Goal: Task Accomplishment & Management: Use online tool/utility

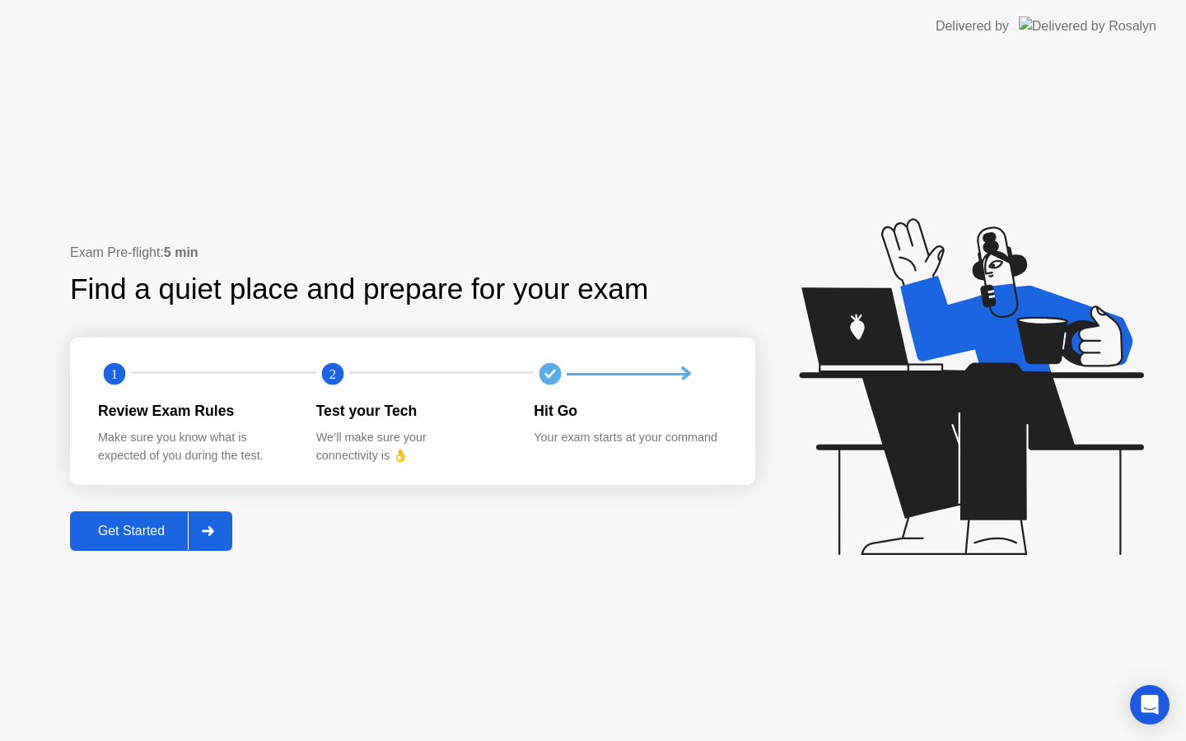
click at [171, 529] on div "Get Started" at bounding box center [131, 531] width 113 height 15
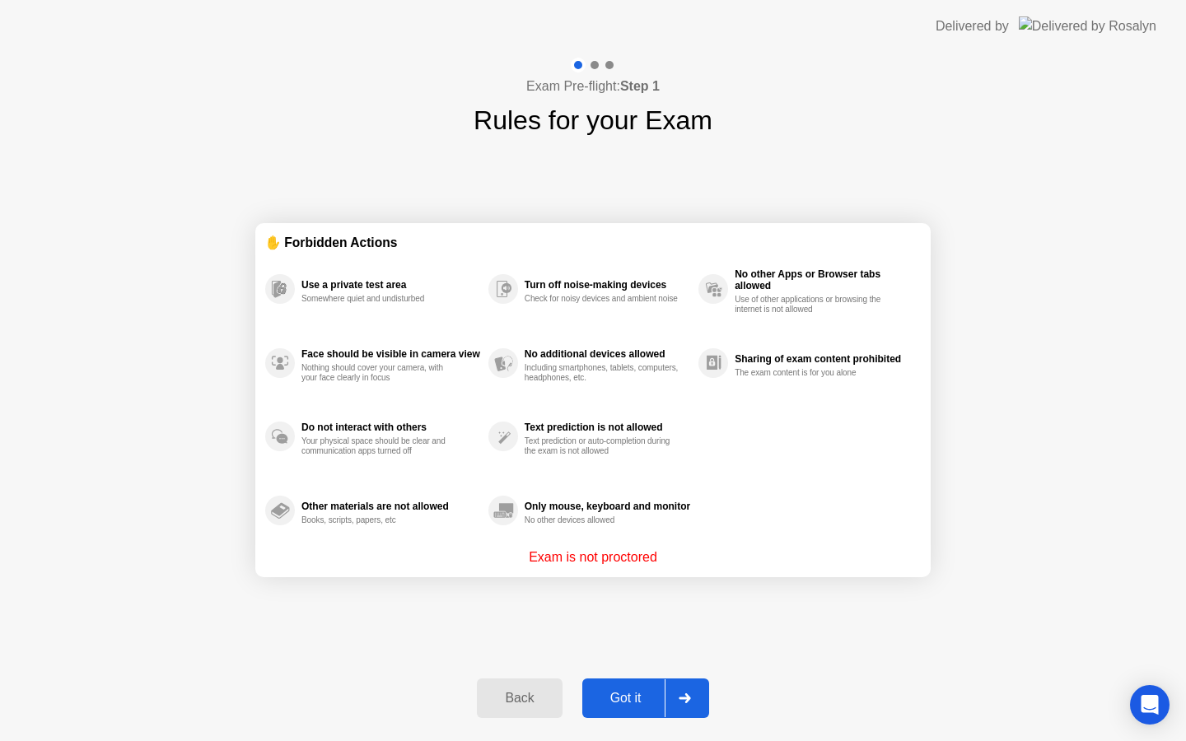
click at [611, 680] on button "Got it" at bounding box center [645, 699] width 127 height 40
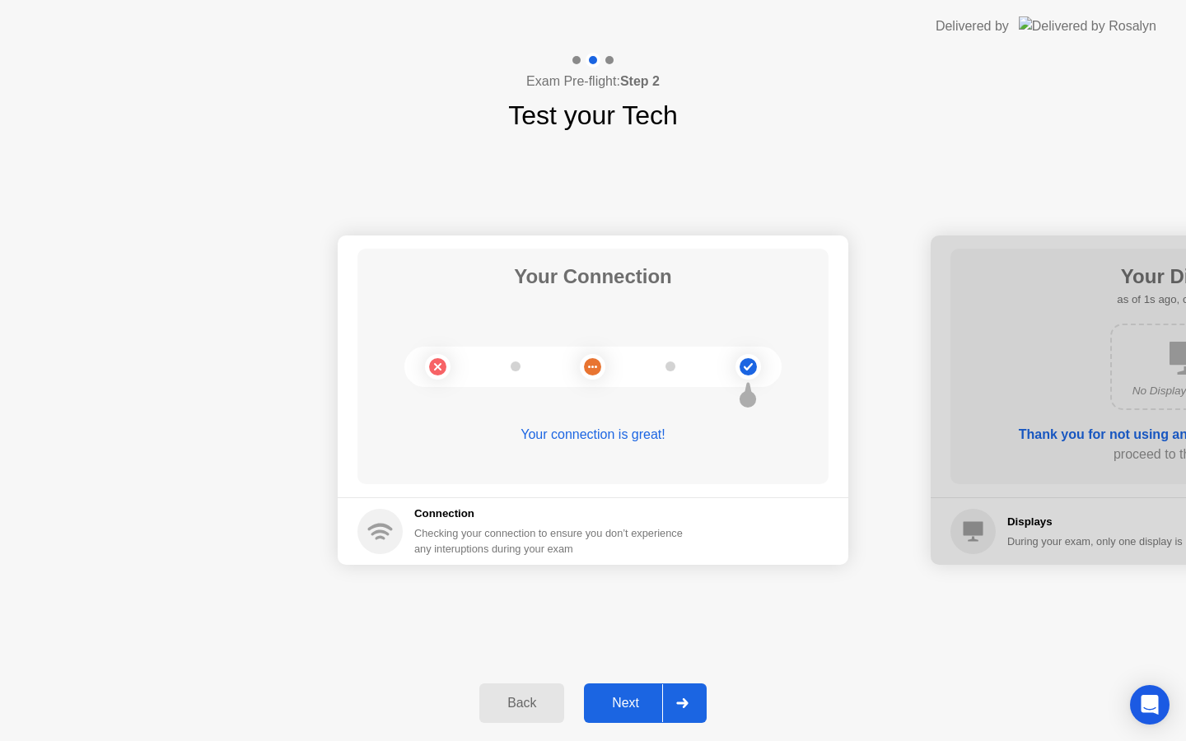
click at [629, 711] on div "Next" at bounding box center [625, 703] width 73 height 15
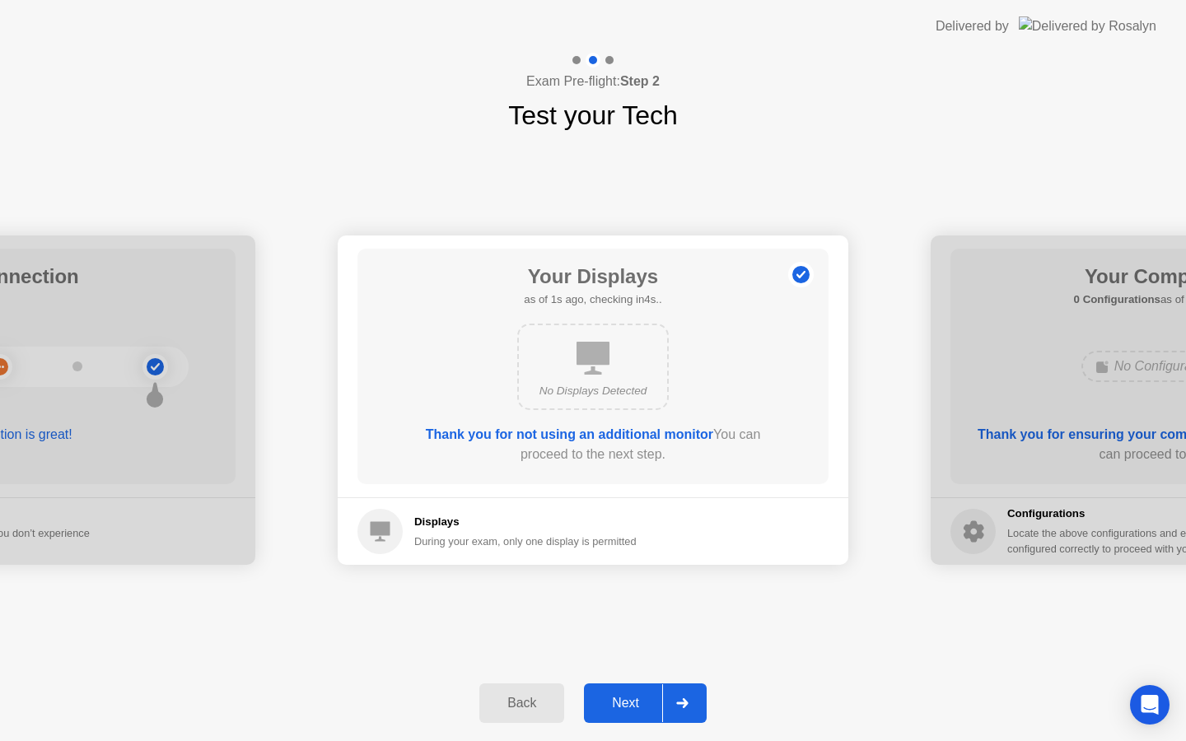
click at [638, 699] on div "Next" at bounding box center [625, 703] width 73 height 15
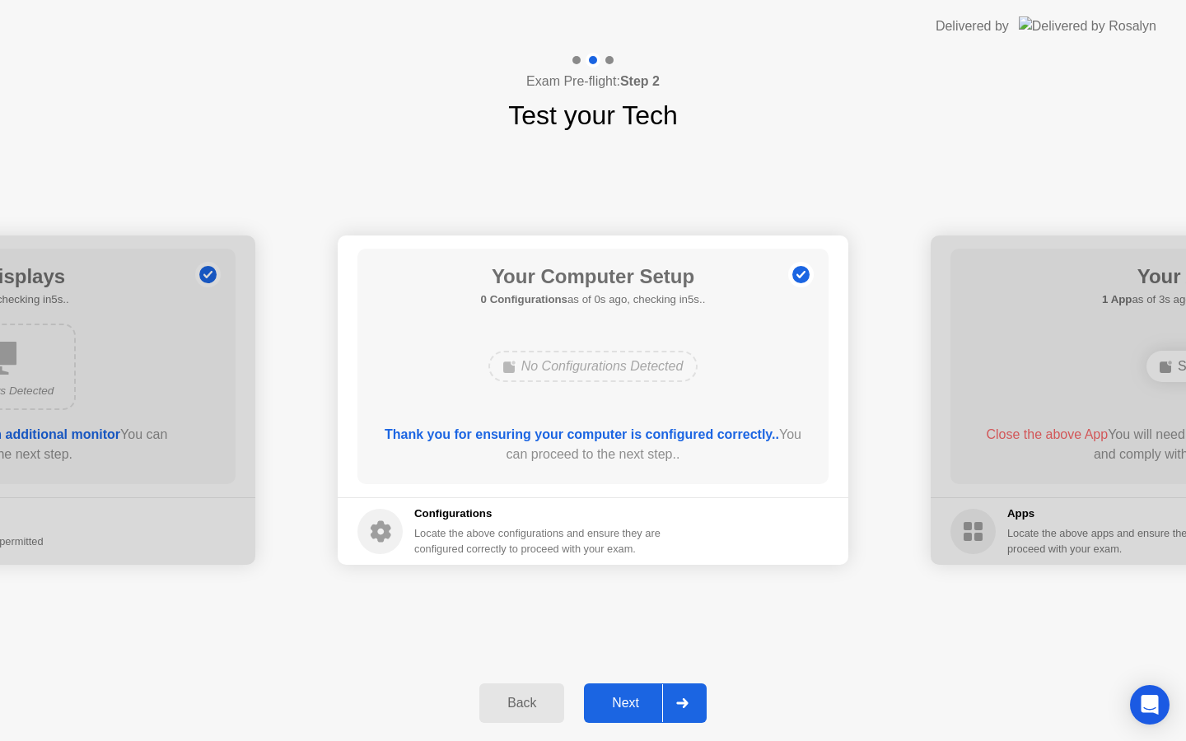
click at [638, 699] on div "Next" at bounding box center [625, 703] width 73 height 15
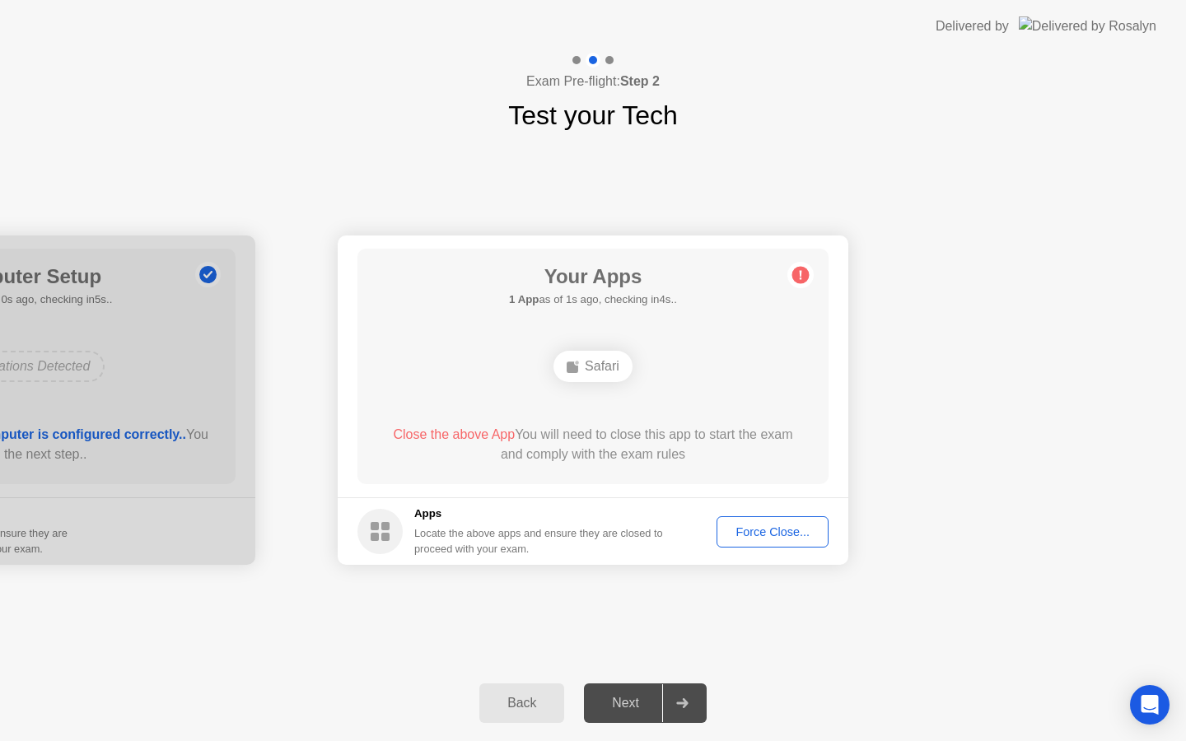
click at [803, 509] on footer "Apps Locate the above apps and ensure they are closed to proceed with your exam…" at bounding box center [593, 532] width 511 height 68
click at [803, 512] on footer "Apps Locate the above apps and ensure they are closed to proceed with your exam…" at bounding box center [593, 532] width 511 height 68
click at [800, 518] on button "Force Close..." at bounding box center [773, 532] width 112 height 31
click at [704, 612] on div "Your Connection Your connection is great! Connection Checking your connection t…" at bounding box center [593, 400] width 1186 height 531
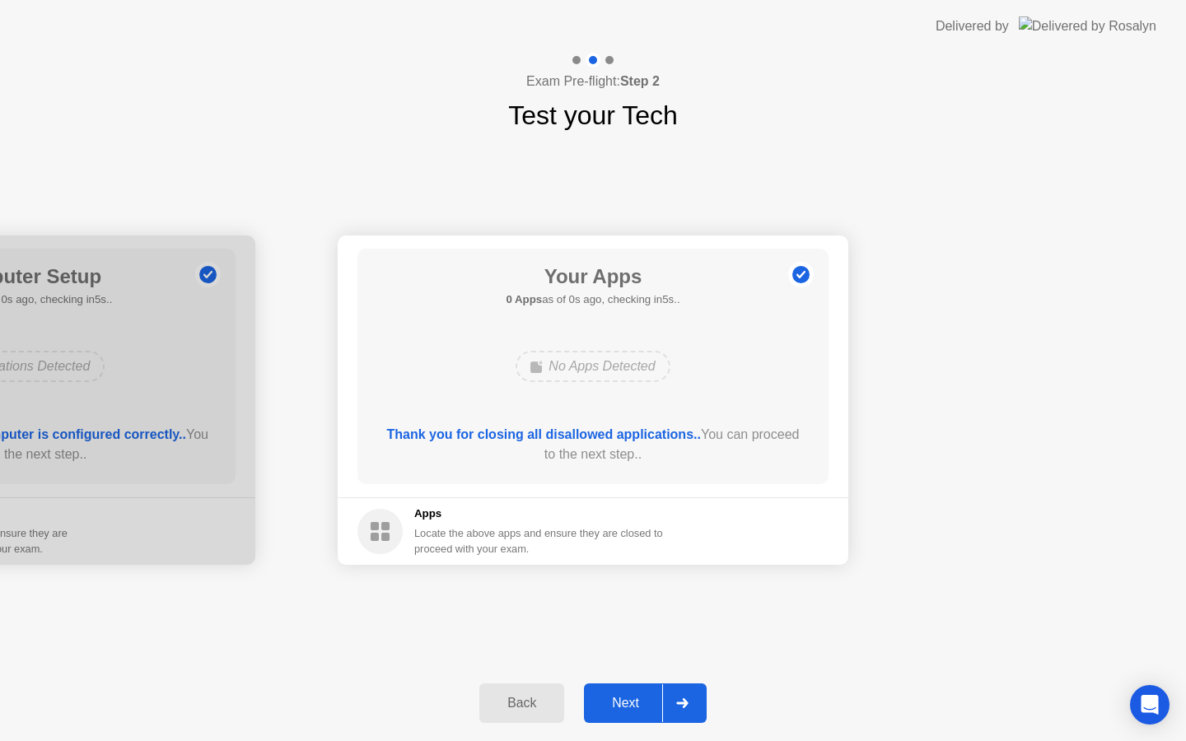
click at [643, 696] on div "Next" at bounding box center [625, 703] width 73 height 15
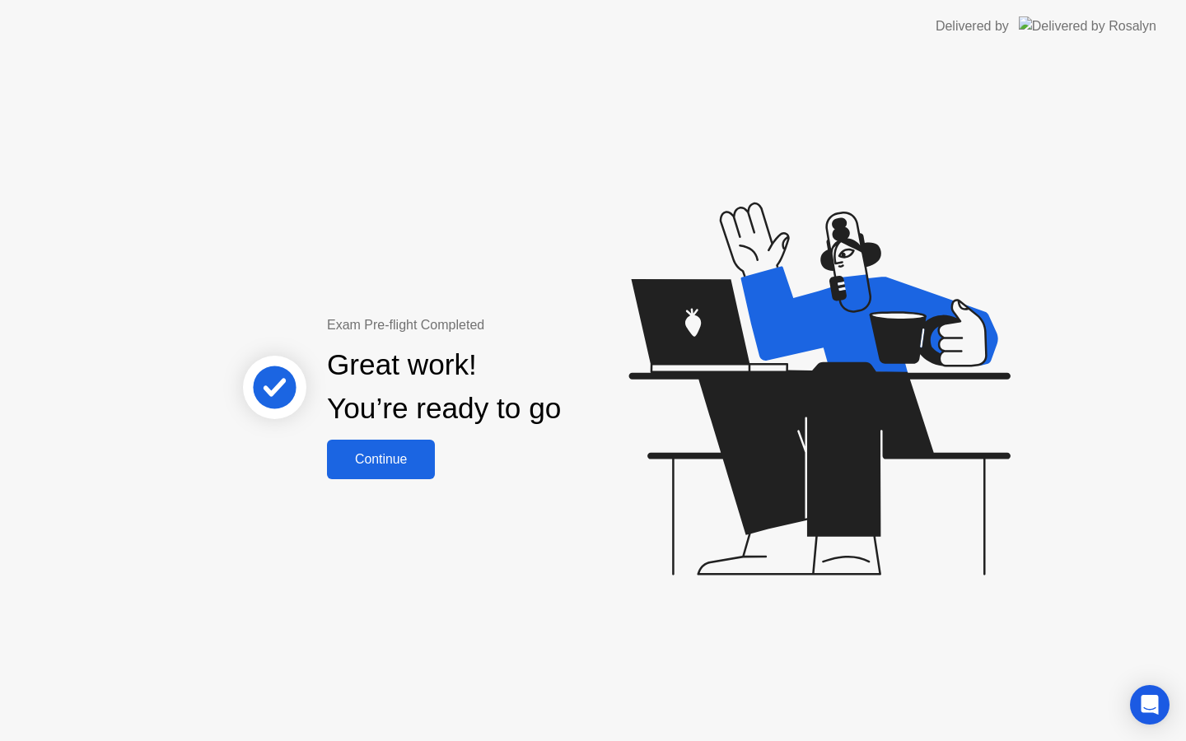
click at [396, 455] on div "Continue" at bounding box center [381, 459] width 98 height 15
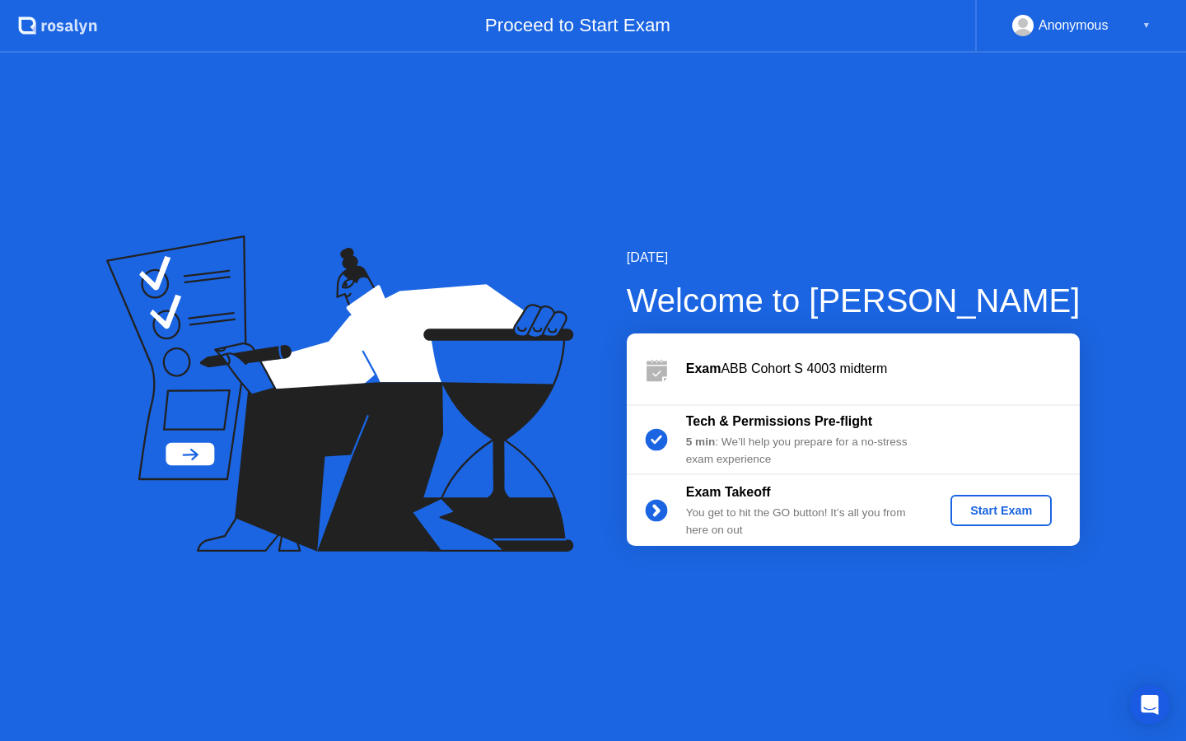
click at [1017, 521] on button "Start Exam" at bounding box center [1001, 510] width 101 height 31
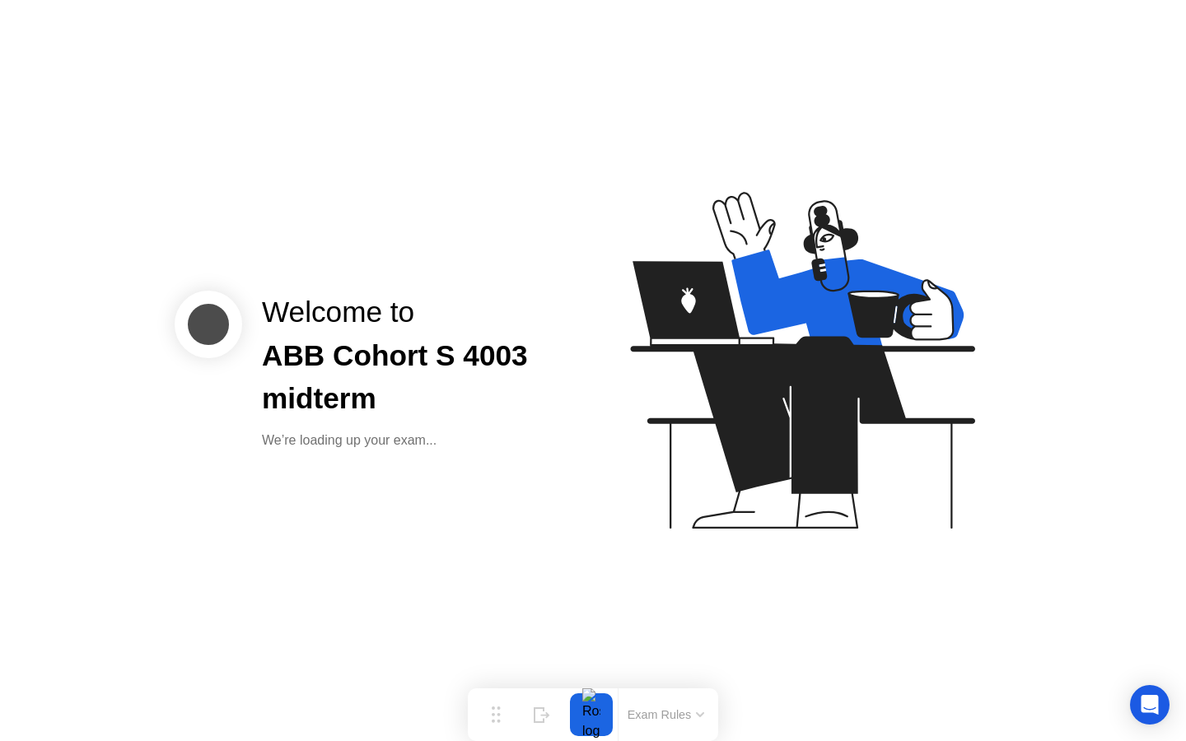
click at [391, 535] on div "Welcome to ABB Cohort S 4003 midterm We’re loading up your exam..." at bounding box center [593, 370] width 1186 height 741
click at [1142, 529] on div "Welcome to ABB Cohort S 4003 midterm We’re loading up your exam..." at bounding box center [593, 370] width 1186 height 741
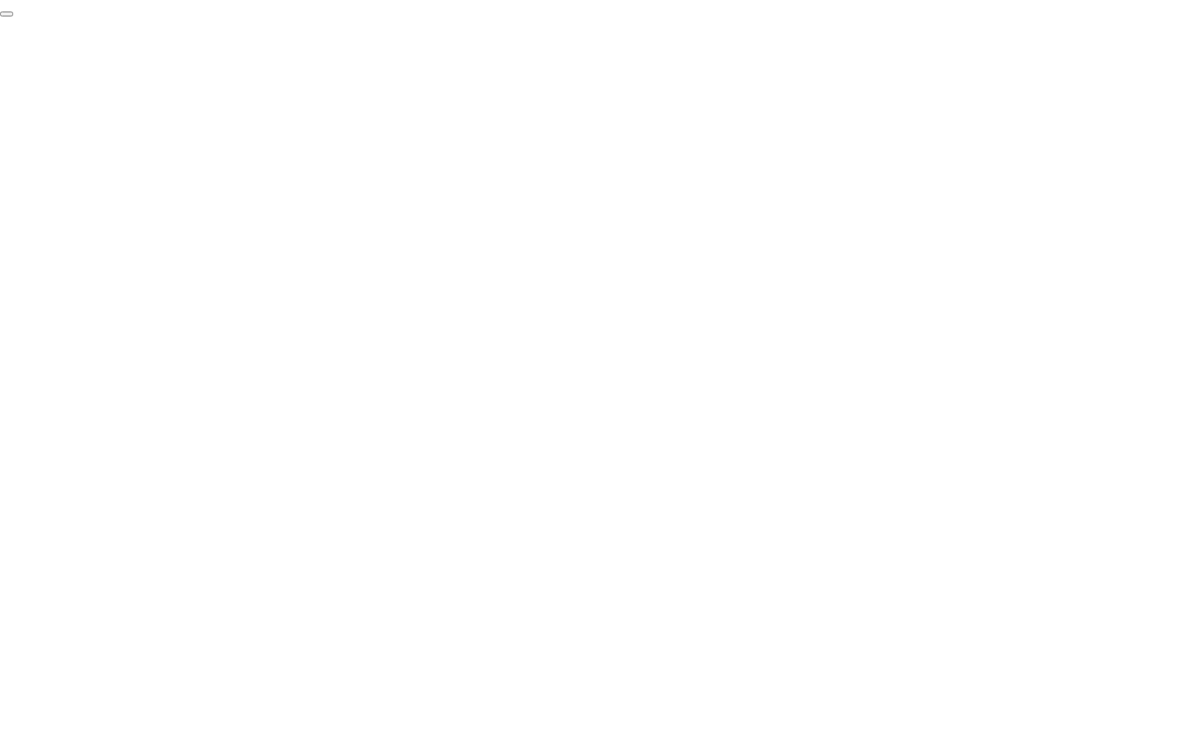
click div "End Proctoring Session"
